Goal: Information Seeking & Learning: Learn about a topic

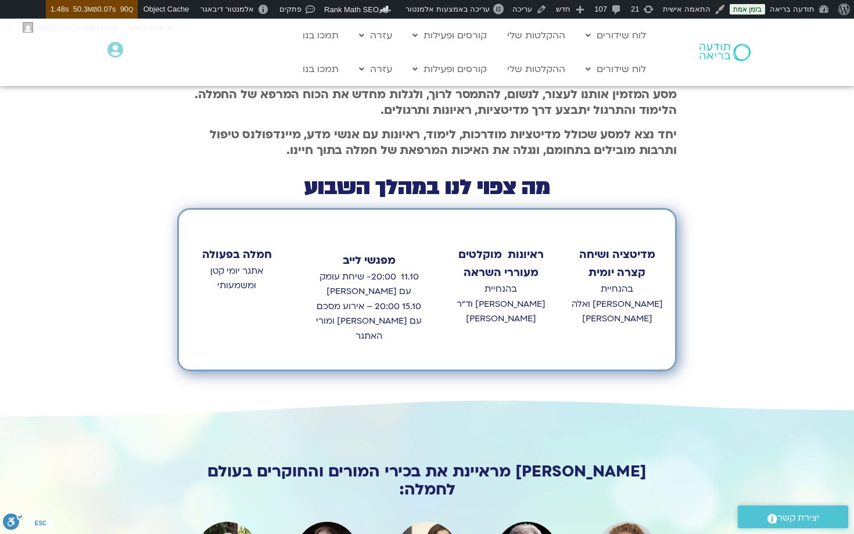
scroll to position [440, 0]
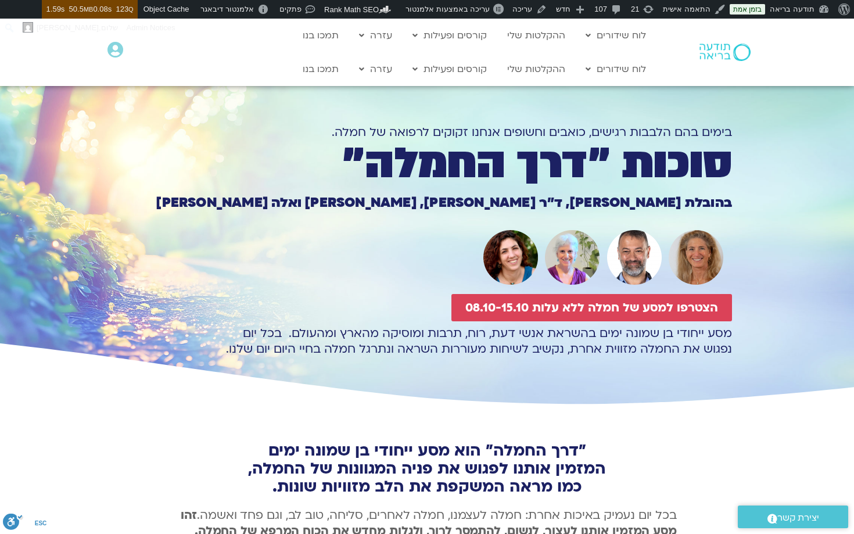
click at [463, 395] on div "מסע ייחודי בן שמונה ימים בהשראת אנשי דעת, רוח, תרבות ומוסיקה מהארץ ומהעולם. בכל…" at bounding box center [427, 366] width 610 height 83
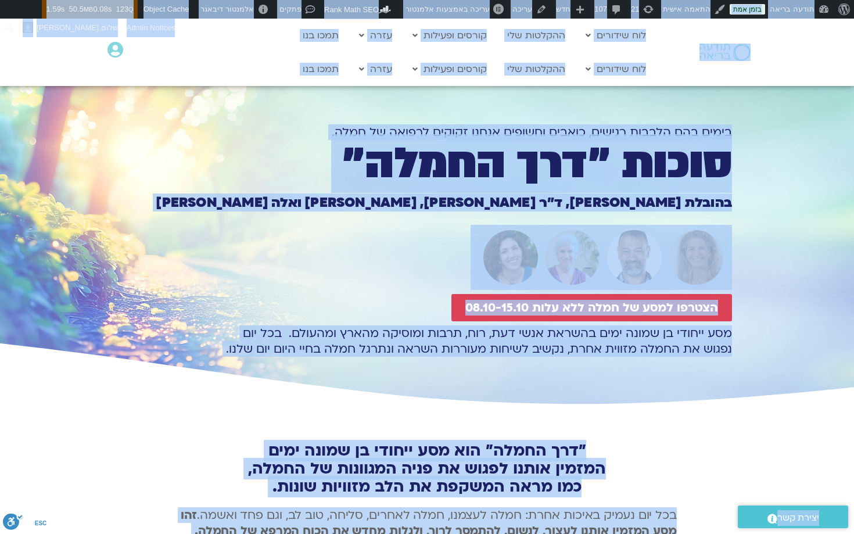
copy body "lorem ipsumdo sitam consect Adi Elitsedd EiusModte.inc utlab Etdol MagnAaliq en…"
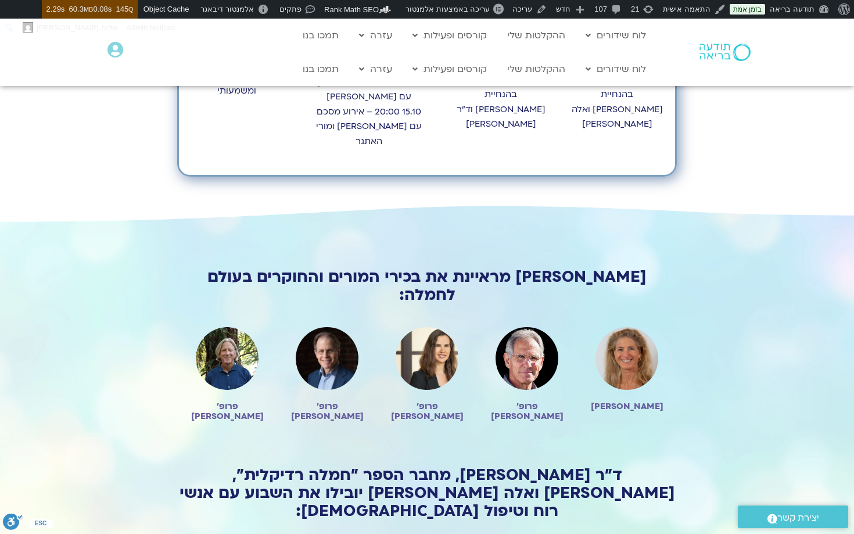
scroll to position [636, 0]
